Goal: Book appointment/travel/reservation

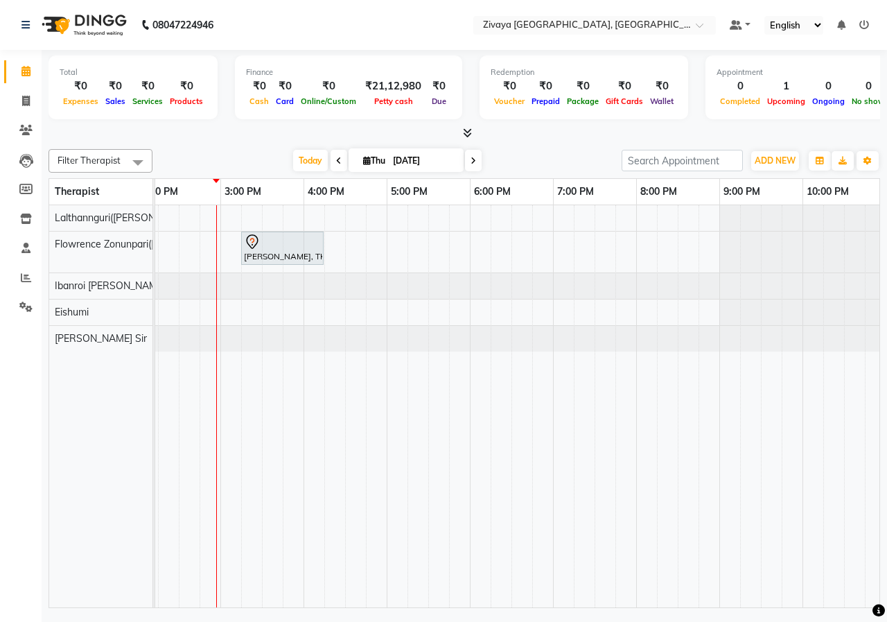
scroll to position [0, 492]
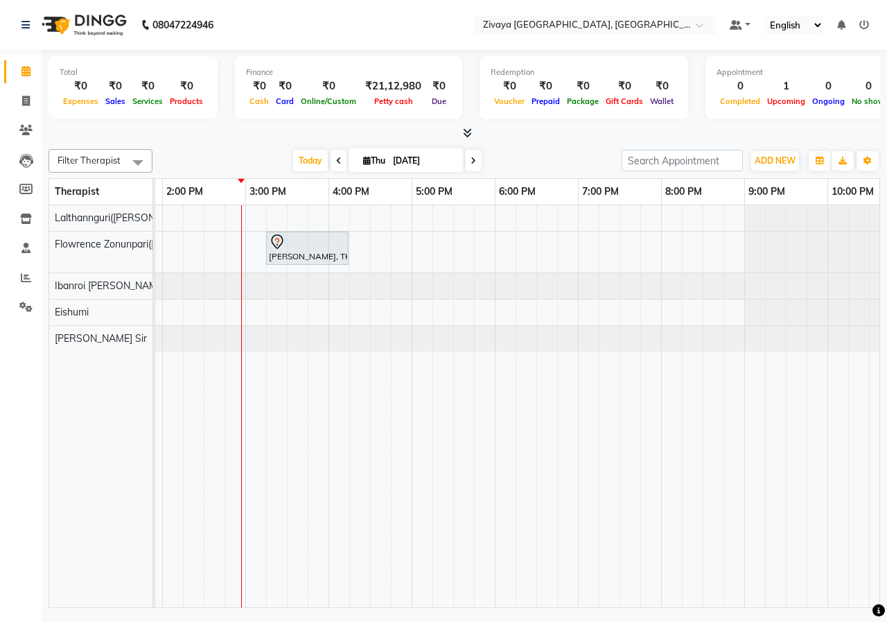
click at [464, 317] on div "[PERSON_NAME], TK01, 03:15 PM-04:15 PM, Royal Siam - 60 Mins" at bounding box center [328, 406] width 1331 height 402
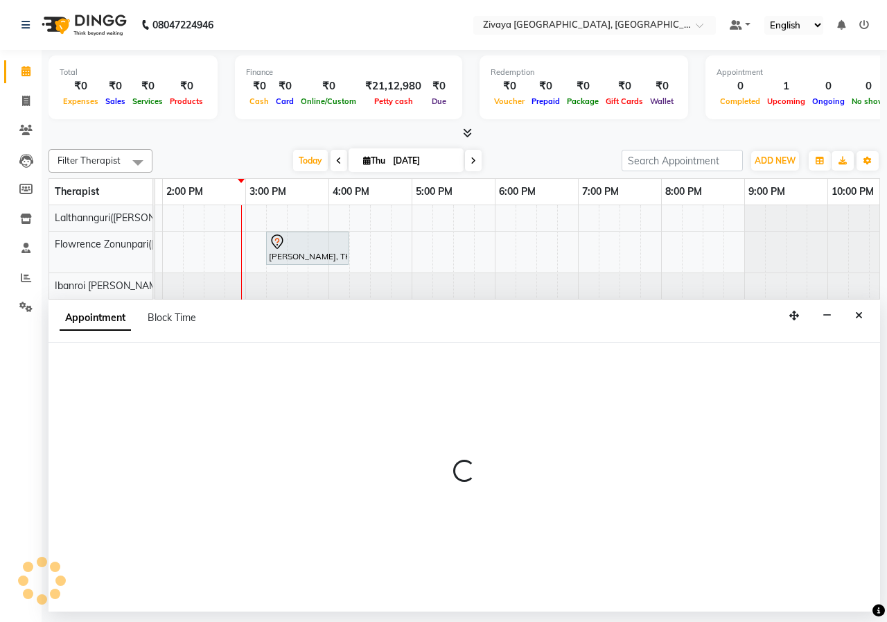
select select "79832"
select select "1050"
select select "tentative"
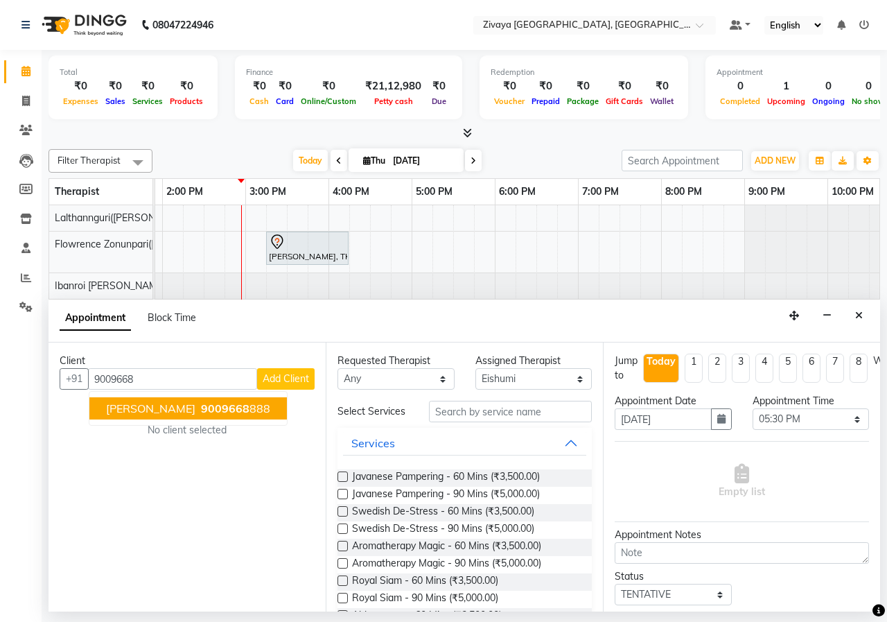
click at [239, 407] on span "9009668" at bounding box center [225, 408] width 49 height 14
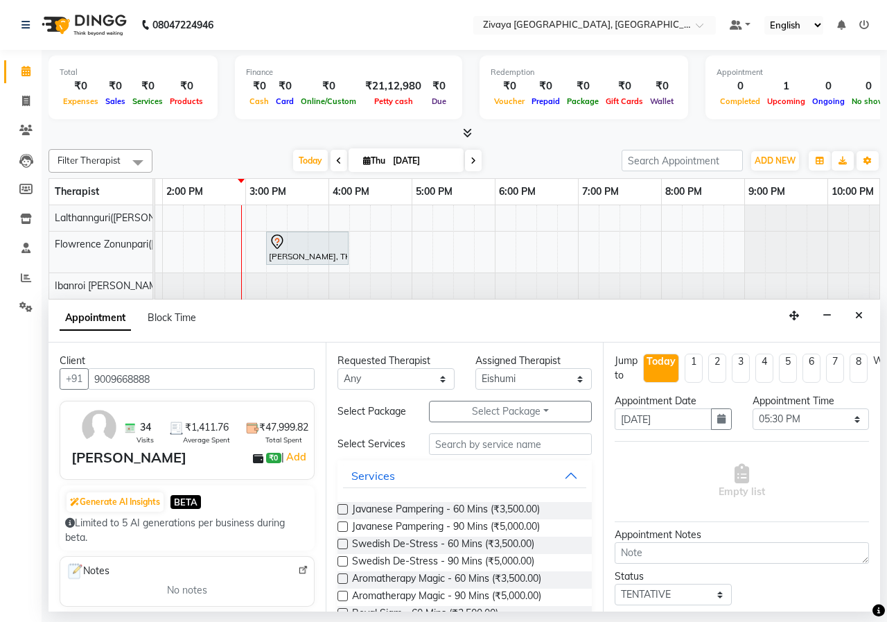
type input "9009668888"
click at [342, 514] on label at bounding box center [343, 509] width 10 height 10
click at [342, 515] on input "checkbox" at bounding box center [342, 510] width 9 height 9
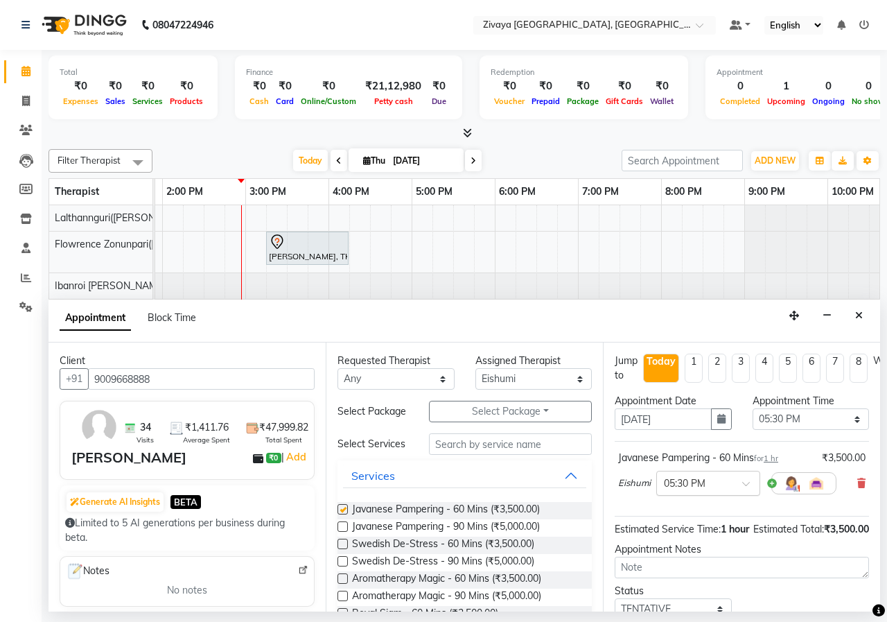
checkbox input "false"
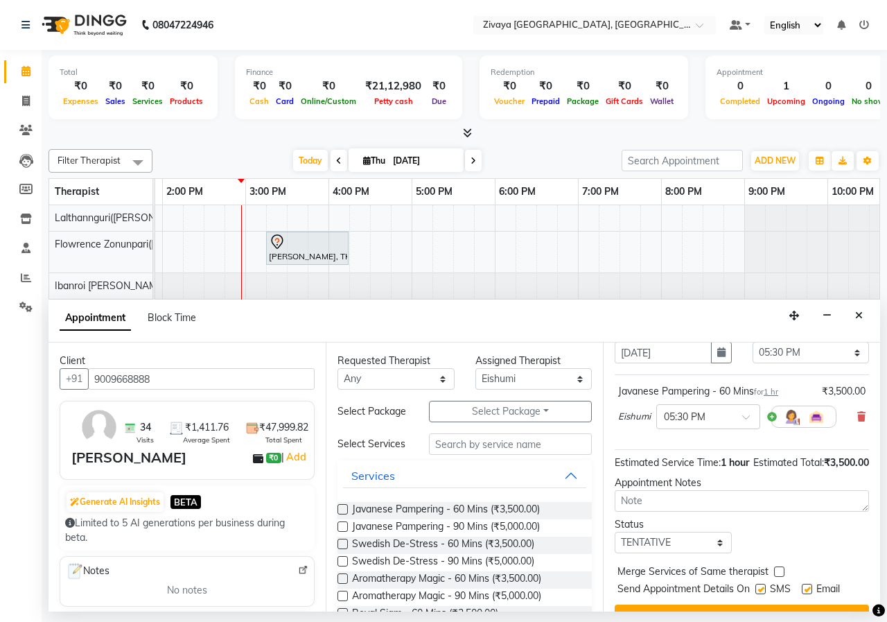
scroll to position [121, 0]
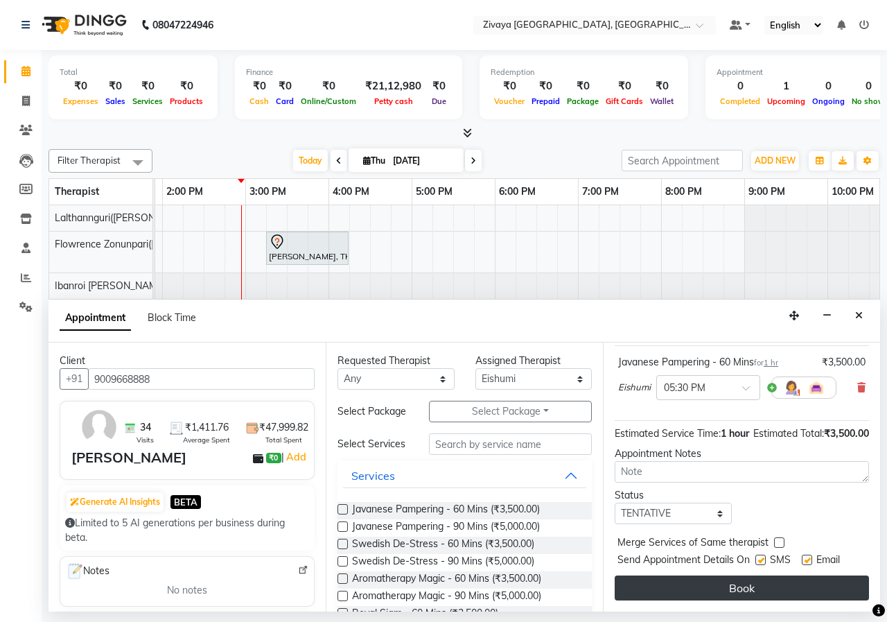
click at [701, 575] on button "Book" at bounding box center [742, 587] width 254 height 25
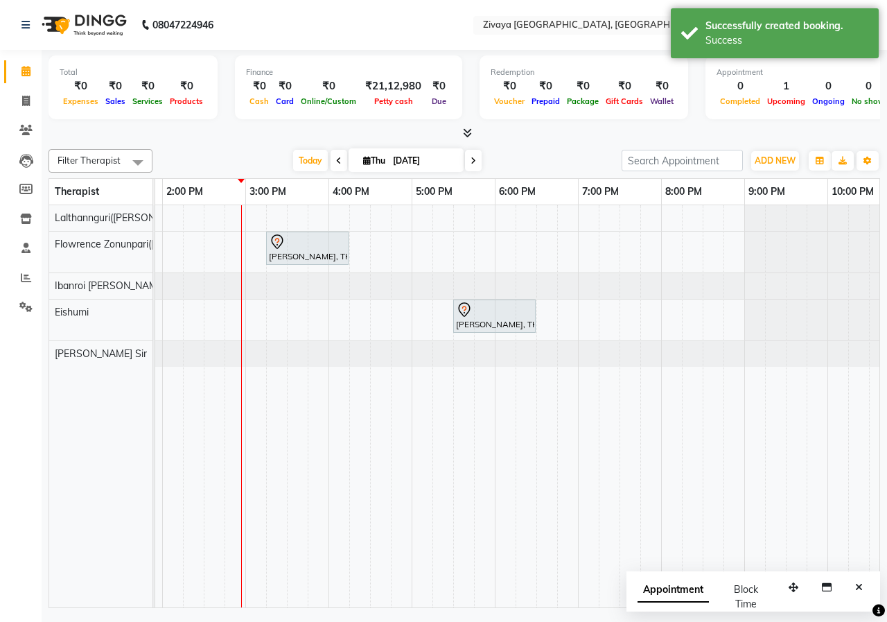
click at [660, 599] on span "Appointment" at bounding box center [673, 589] width 71 height 25
select select "tentative"
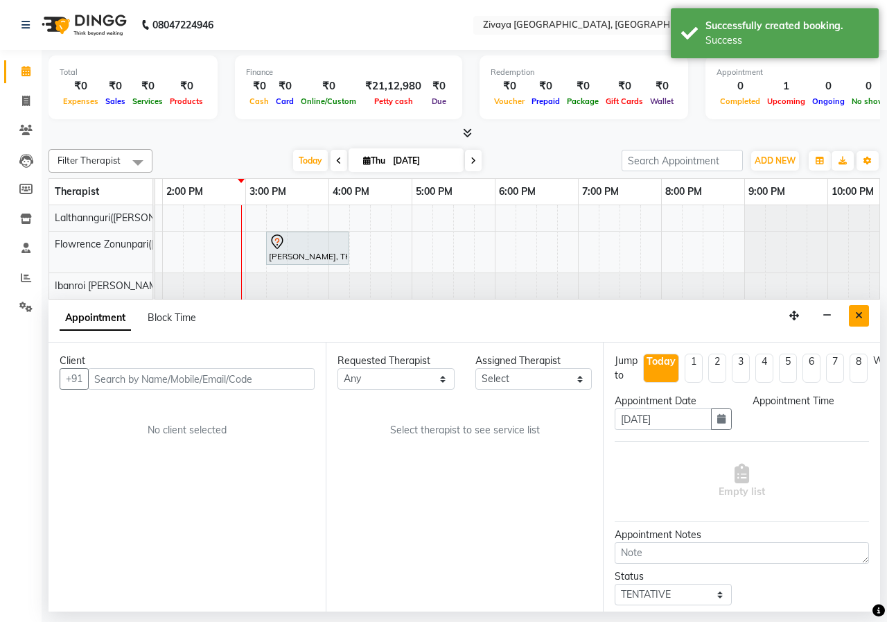
click at [861, 310] on icon "Close" at bounding box center [859, 315] width 8 height 10
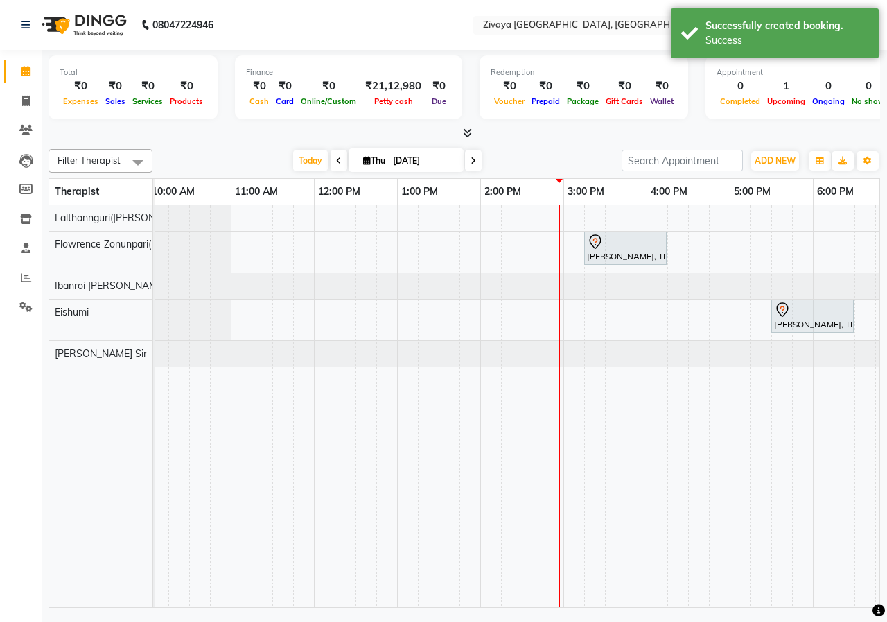
scroll to position [0, 183]
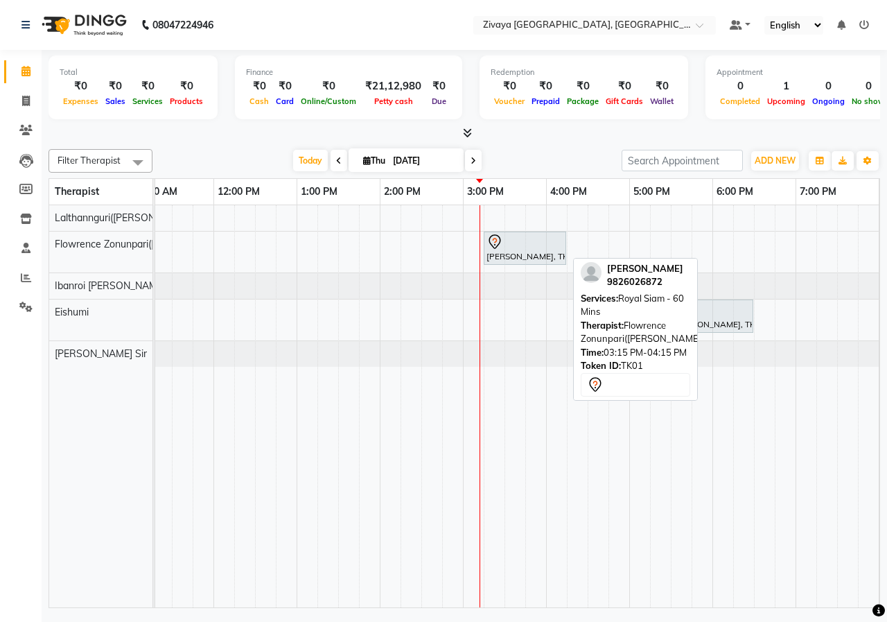
click at [503, 256] on div "[PERSON_NAME], TK01, 03:15 PM-04:15 PM, Royal Siam - 60 Mins" at bounding box center [525, 248] width 80 height 29
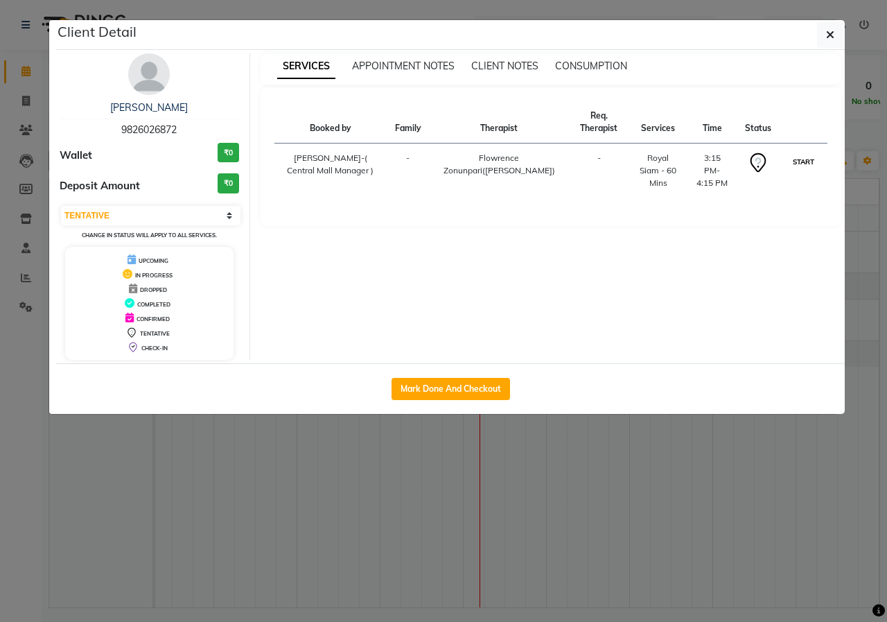
click at [815, 167] on button "START" at bounding box center [803, 161] width 28 height 17
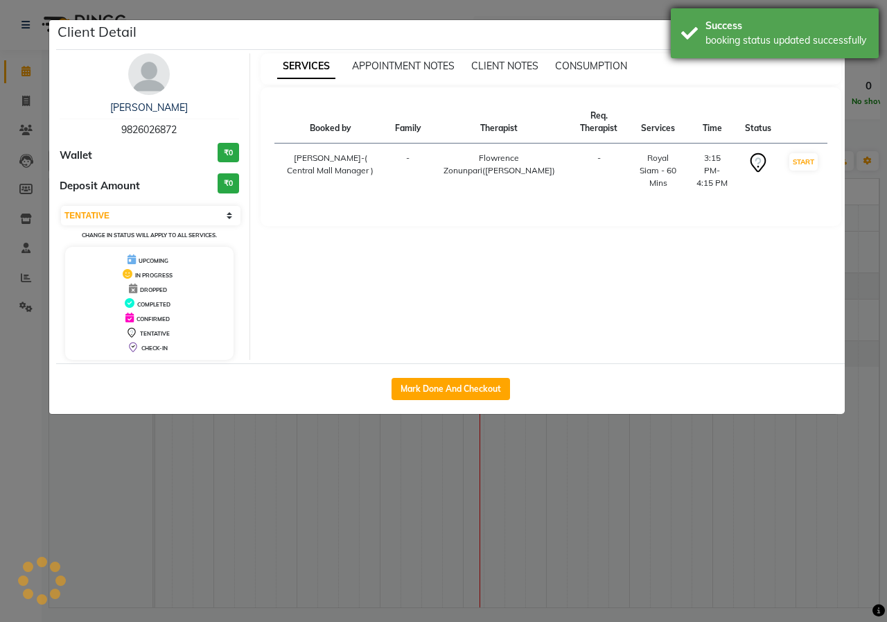
select select "1"
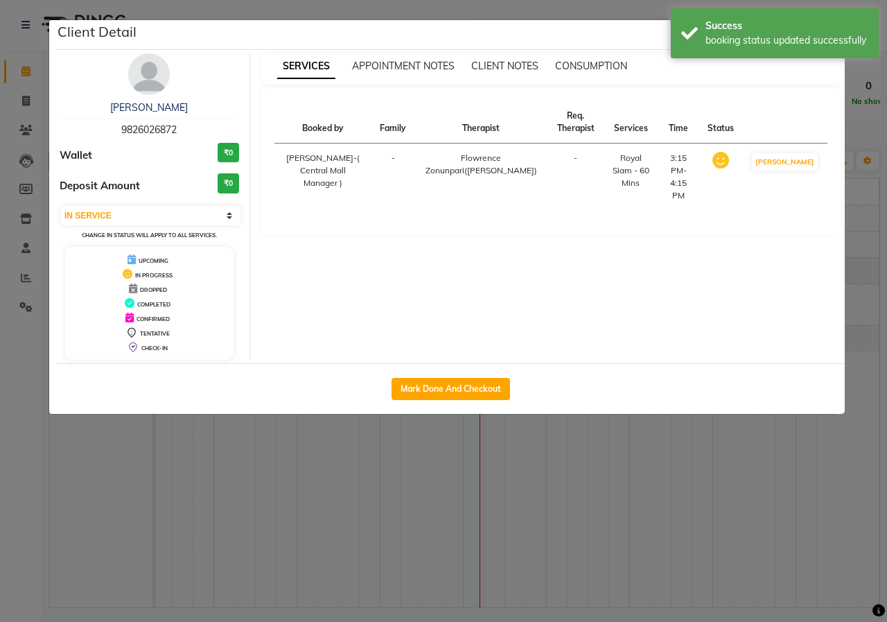
click at [649, 17] on ngb-modal-window "Client Detail [PERSON_NAME] 9826026872 Wallet ₹0 Deposit Amount ₹0 Select IN SE…" at bounding box center [443, 311] width 887 height 622
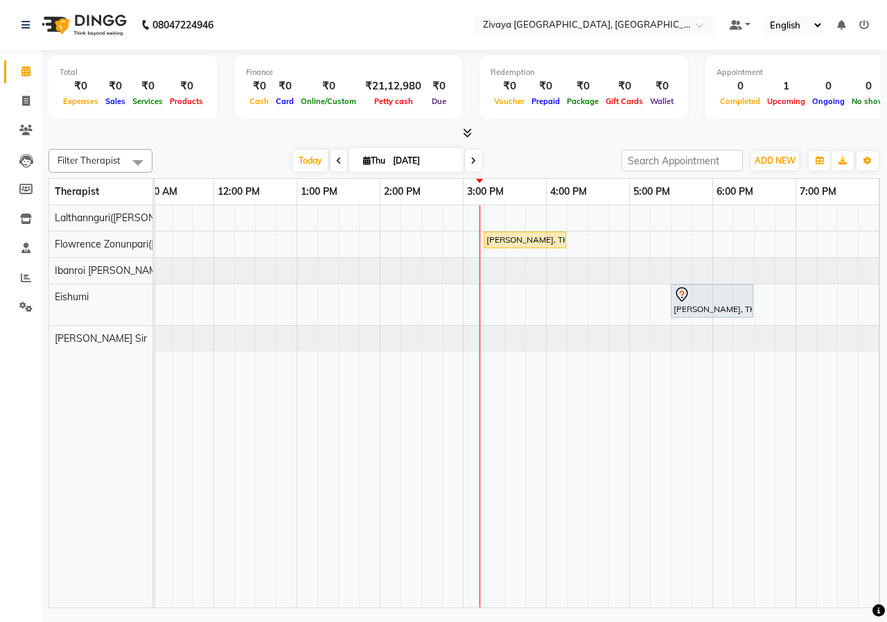
click at [338, 161] on icon at bounding box center [339, 161] width 6 height 8
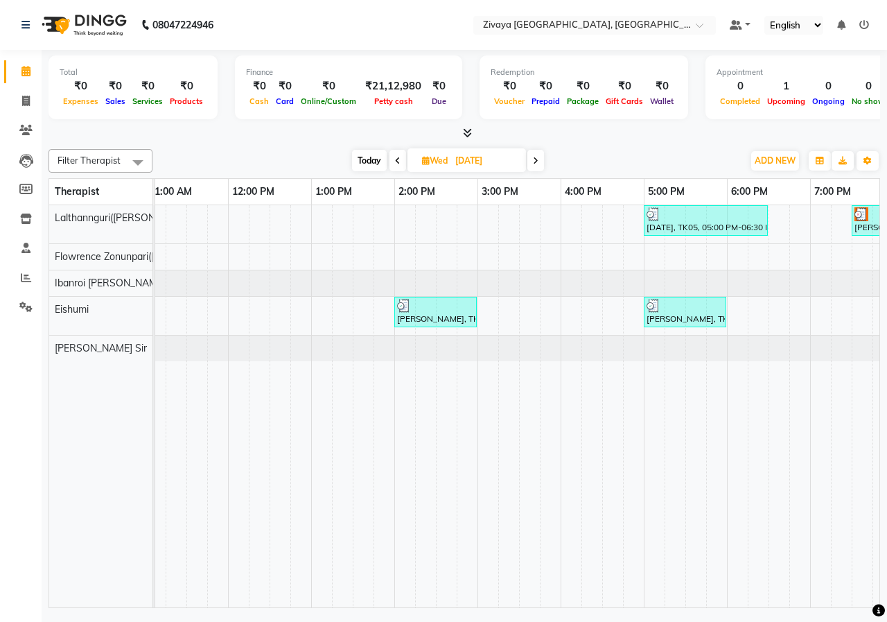
scroll to position [0, 283]
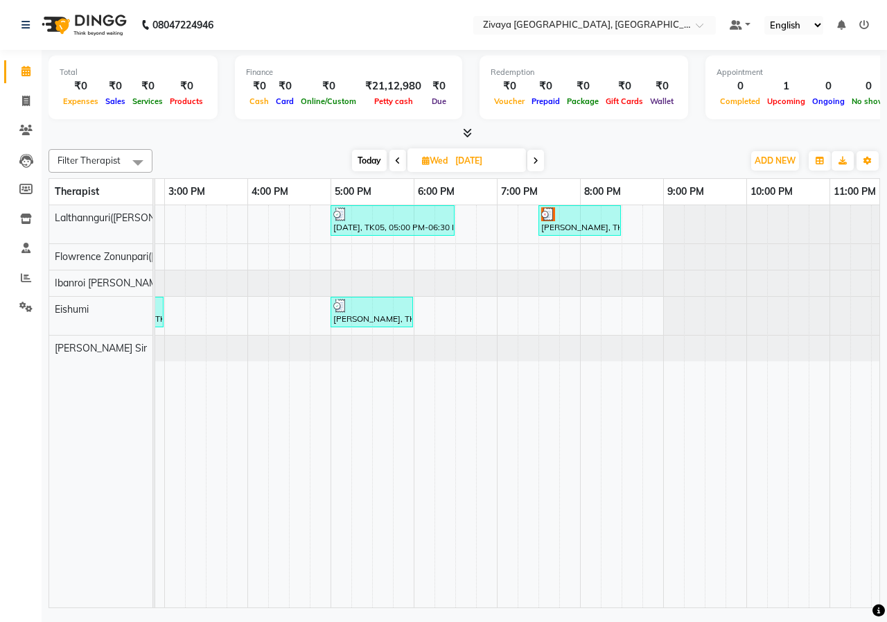
click at [537, 159] on icon at bounding box center [536, 161] width 6 height 8
type input "[DATE]"
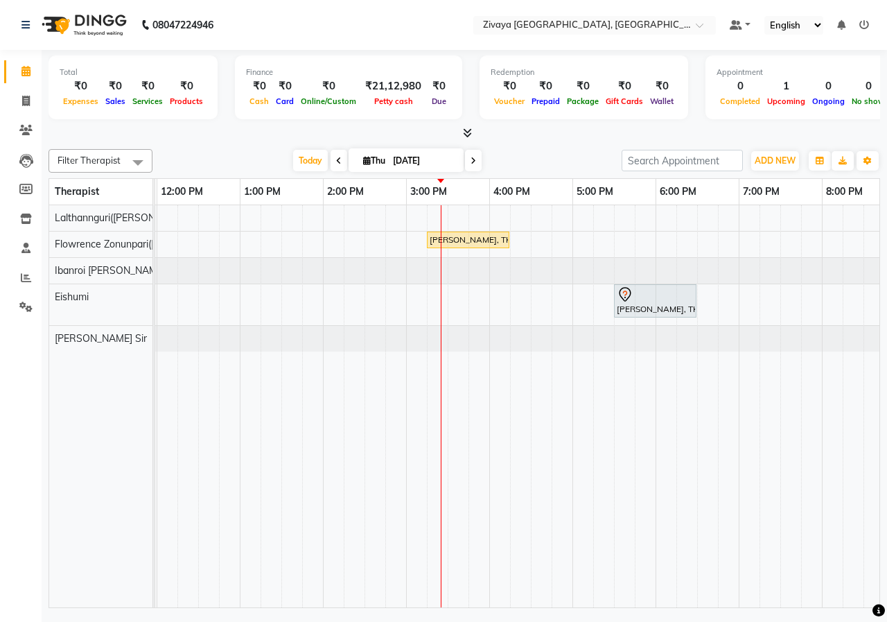
scroll to position [0, 344]
